Goal: Information Seeking & Learning: Learn about a topic

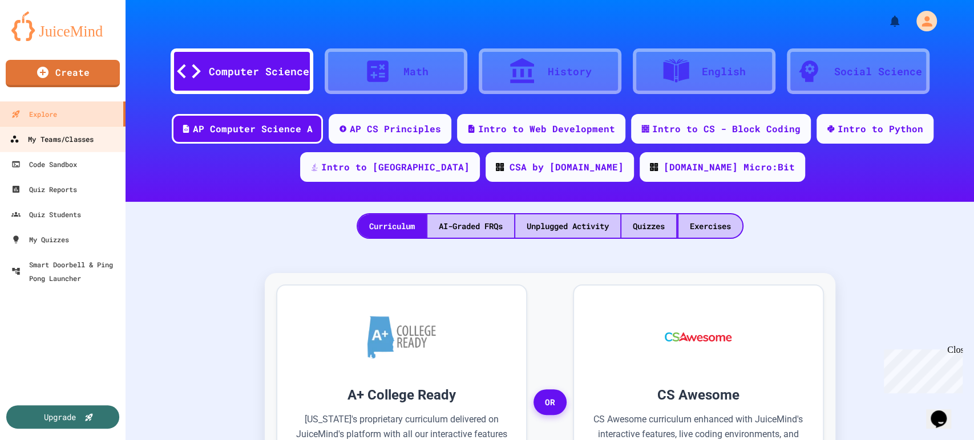
click at [79, 143] on div "My Teams/Classes" at bounding box center [52, 139] width 84 height 14
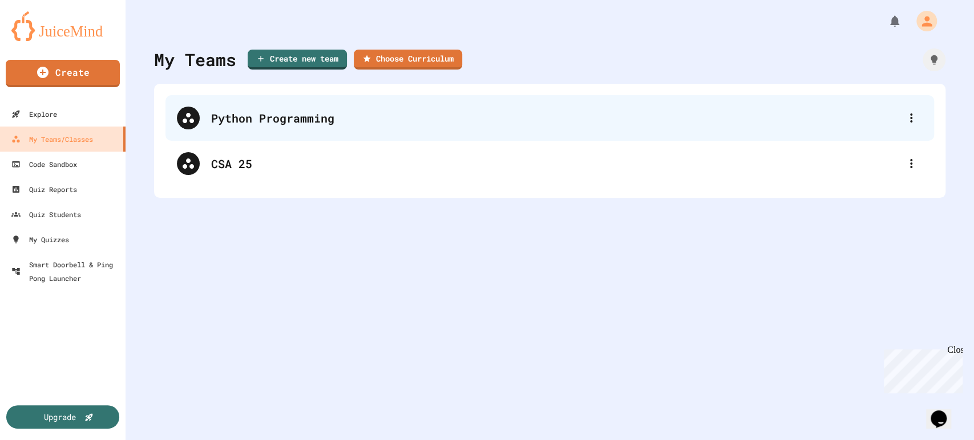
click at [416, 125] on div "Python Programming" at bounding box center [555, 118] width 689 height 17
